Goal: Transaction & Acquisition: Purchase product/service

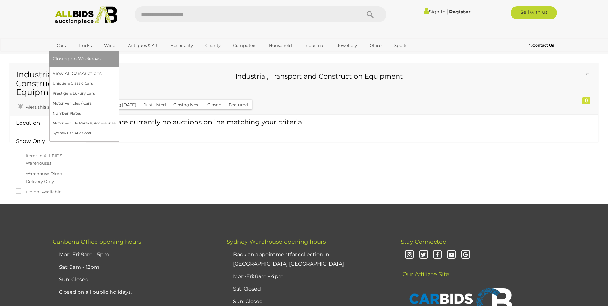
click at [61, 46] on link "Cars" at bounding box center [61, 45] width 17 height 11
click at [69, 76] on link "View All Cars Auctions" at bounding box center [84, 74] width 63 height 10
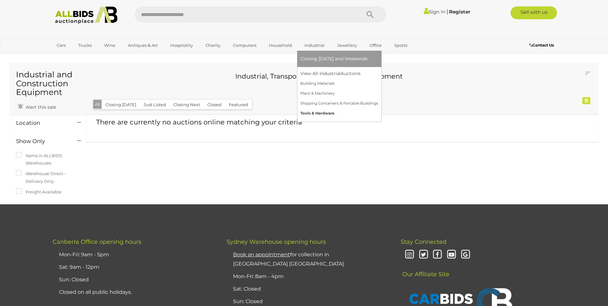
click at [315, 113] on link "Tools & Hardware" at bounding box center [339, 113] width 78 height 10
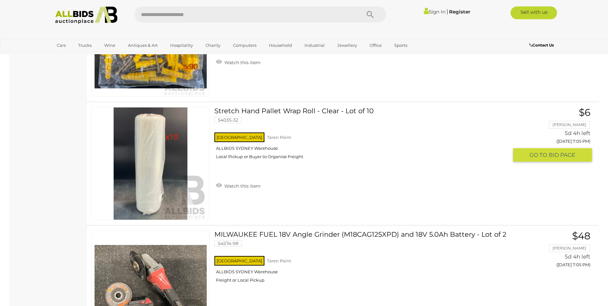
scroll to position [673, 0]
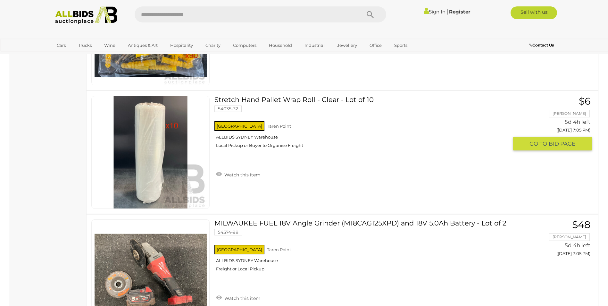
click at [176, 145] on link at bounding box center [150, 152] width 118 height 113
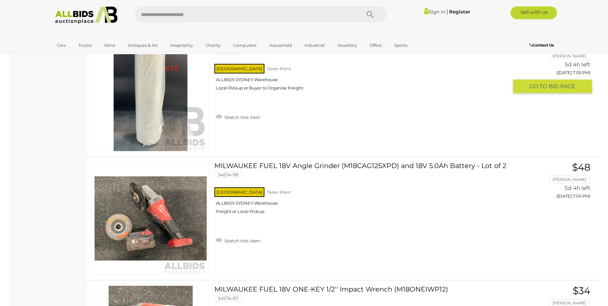
scroll to position [698, 0]
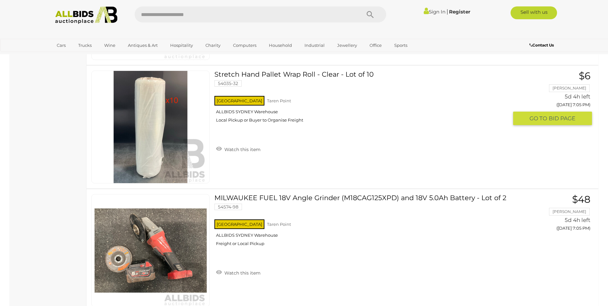
click at [151, 100] on link at bounding box center [150, 126] width 118 height 113
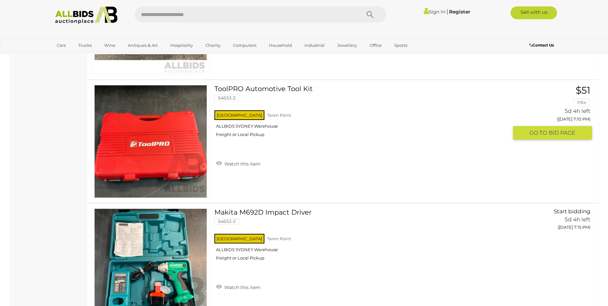
scroll to position [1435, 0]
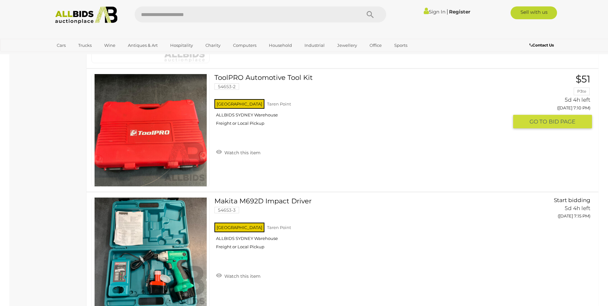
click at [156, 132] on img at bounding box center [151, 130] width 112 height 112
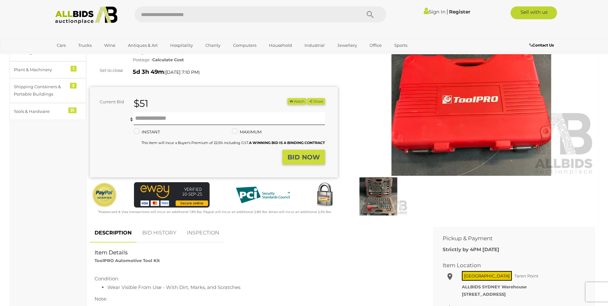
scroll to position [32, 0]
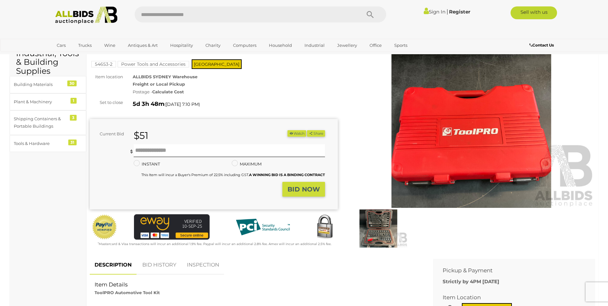
click at [366, 228] on img at bounding box center [378, 228] width 59 height 38
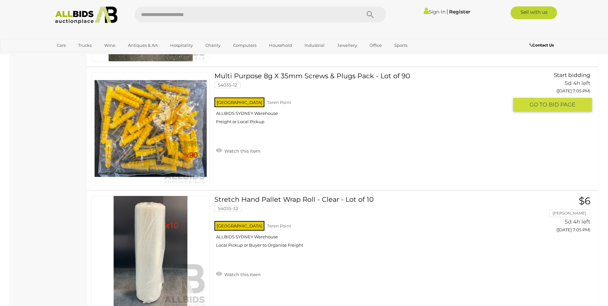
scroll to position [317, 0]
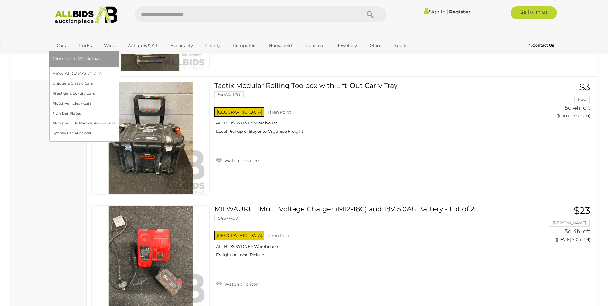
click at [63, 45] on link "Cars" at bounding box center [61, 45] width 17 height 11
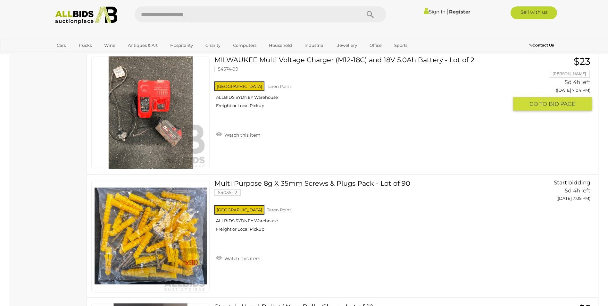
scroll to position [413, 0]
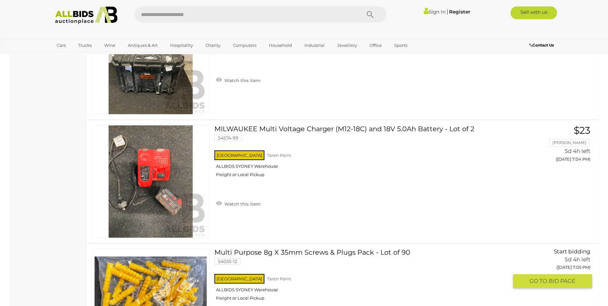
scroll to position [385, 0]
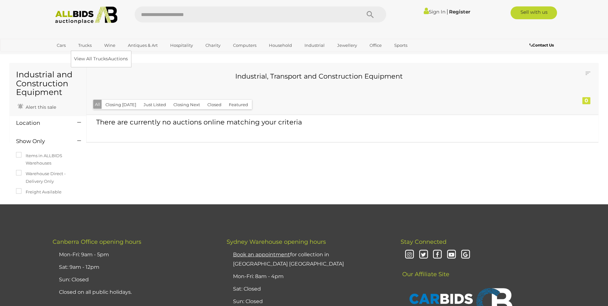
click at [79, 45] on link "Trucks" at bounding box center [85, 45] width 22 height 11
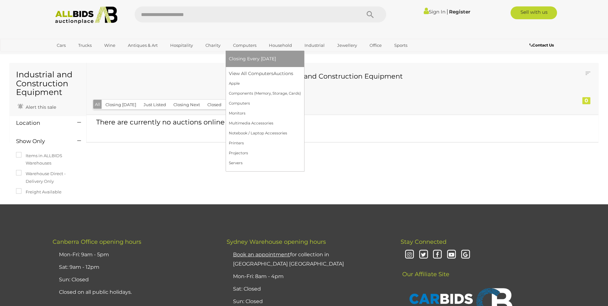
click at [248, 46] on link "Computers" at bounding box center [245, 45] width 32 height 11
click at [247, 46] on link "Computers" at bounding box center [245, 45] width 32 height 11
click at [243, 71] on link "View All Computers Auctions" at bounding box center [265, 74] width 72 height 10
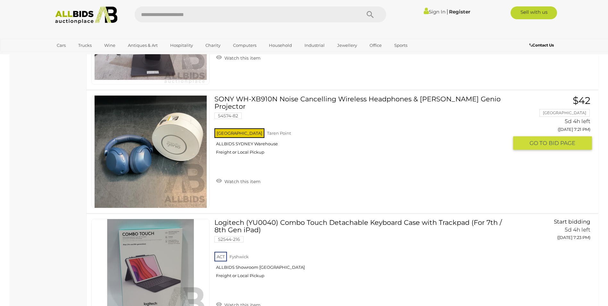
scroll to position [1794, 0]
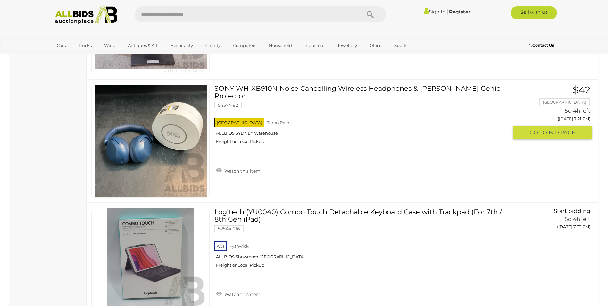
click at [137, 144] on img at bounding box center [151, 141] width 112 height 112
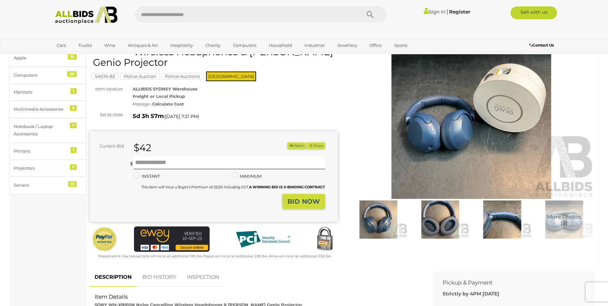
scroll to position [32, 0]
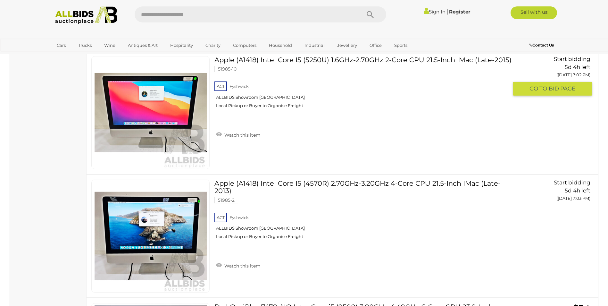
scroll to position [1841, 0]
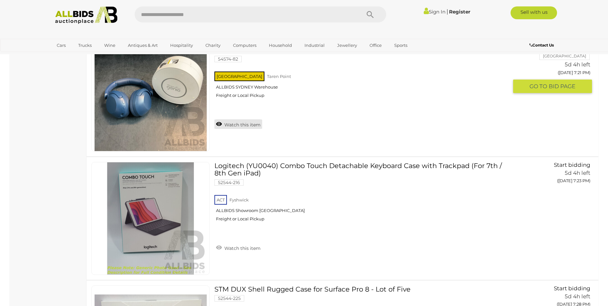
click at [233, 119] on link "Watch this item" at bounding box center [238, 124] width 48 height 10
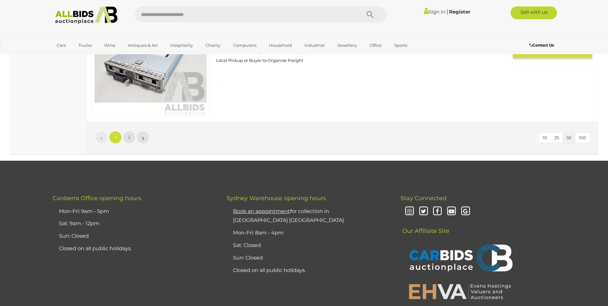
scroll to position [6199, 0]
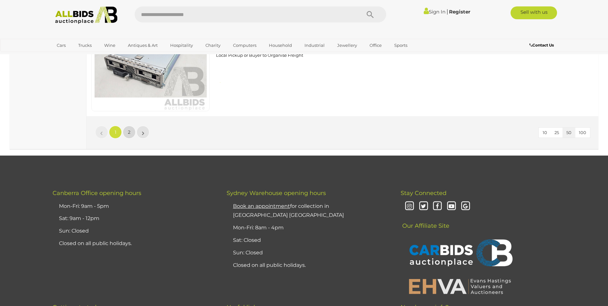
click at [133, 135] on link "2" at bounding box center [129, 132] width 13 height 13
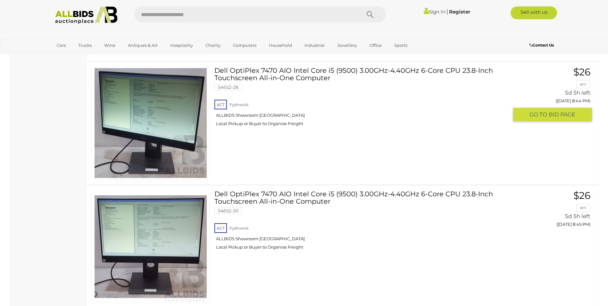
scroll to position [1909, 0]
